Goal: Task Accomplishment & Management: Manage account settings

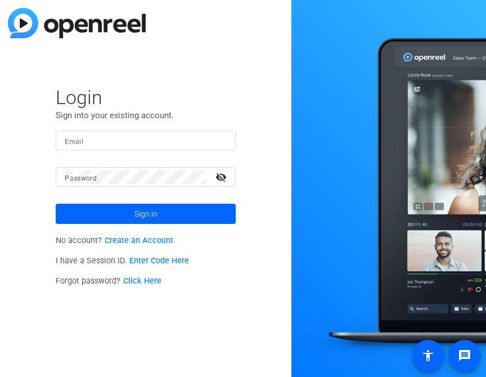
click at [128, 140] on input "Email" at bounding box center [146, 141] width 162 height 14
type input "[PERSON_NAME][EMAIL_ADDRESS][DOMAIN_NAME]"
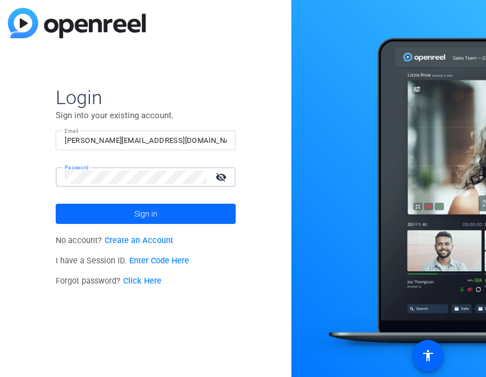
click at [202, 218] on span at bounding box center [146, 213] width 180 height 27
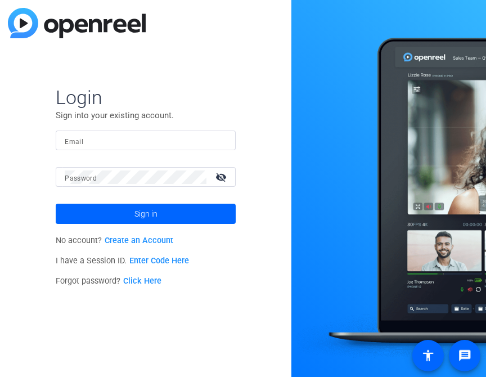
click at [102, 137] on input "Email" at bounding box center [146, 141] width 162 height 14
type input "[PERSON_NAME][EMAIL_ADDRESS][DOMAIN_NAME]"
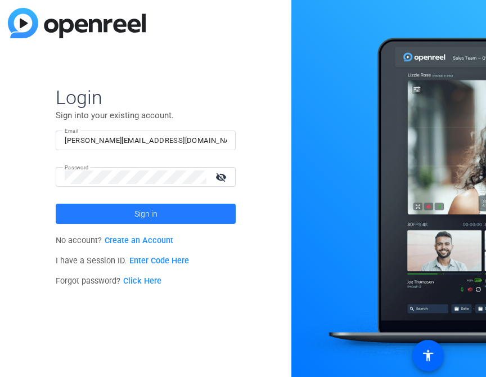
click at [166, 213] on span at bounding box center [146, 213] width 180 height 27
